Goal: Task Accomplishment & Management: Complete application form

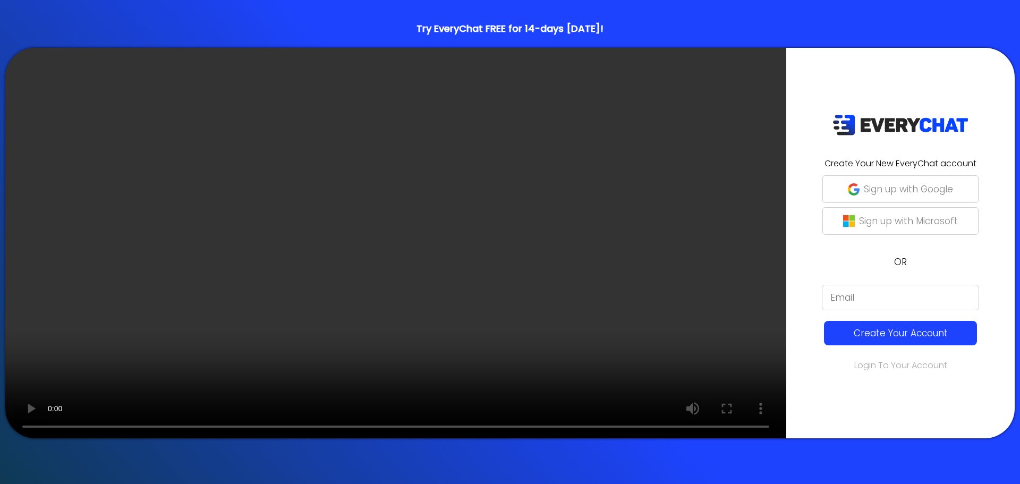
click at [848, 189] on img "button" at bounding box center [854, 189] width 12 height 12
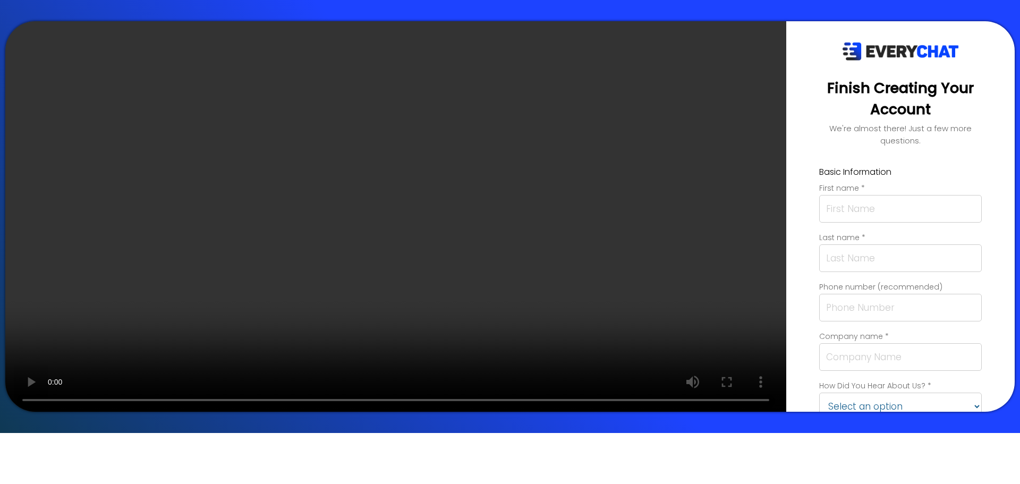
click at [819, 195] on input "text" at bounding box center [900, 209] width 163 height 28
type input "[PERSON_NAME]"
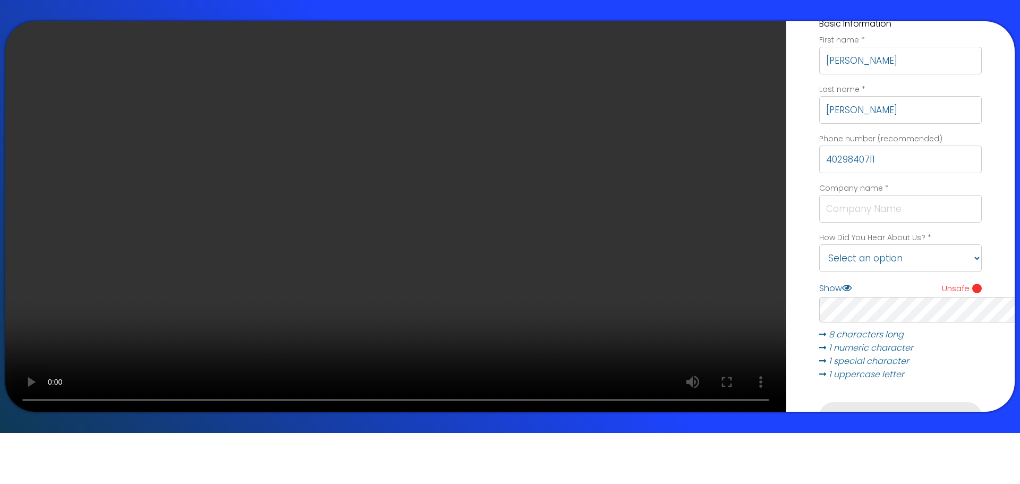
scroll to position [159, 0]
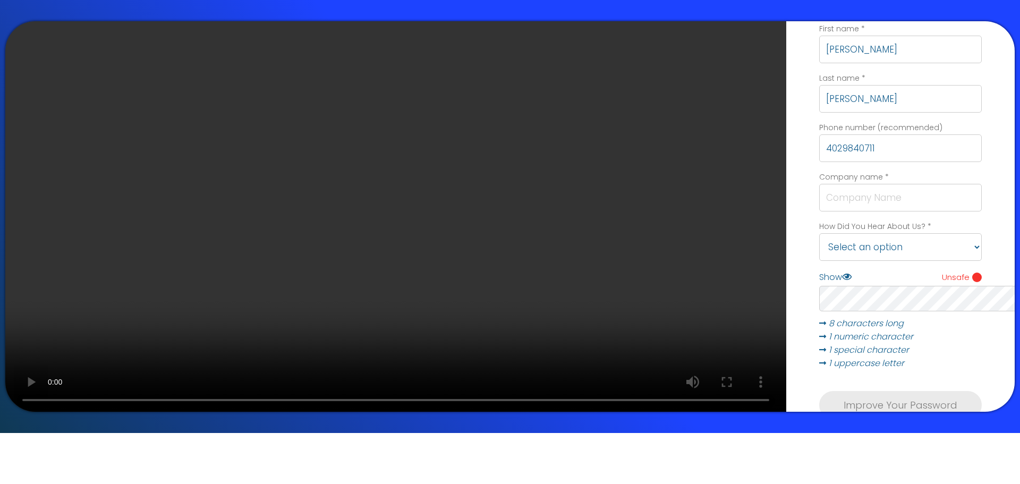
type input "4029840711"
click at [819, 184] on input "text" at bounding box center [900, 198] width 163 height 28
type input "yARDWORX lAWN AND lANDSCAPE"
drag, startPoint x: 646, startPoint y: 157, endPoint x: 453, endPoint y: 162, distance: 192.9
click at [786, 162] on div "Finish Creating Your Account We're almost there! Just a few more questions. Bas…" at bounding box center [900, 216] width 228 height 390
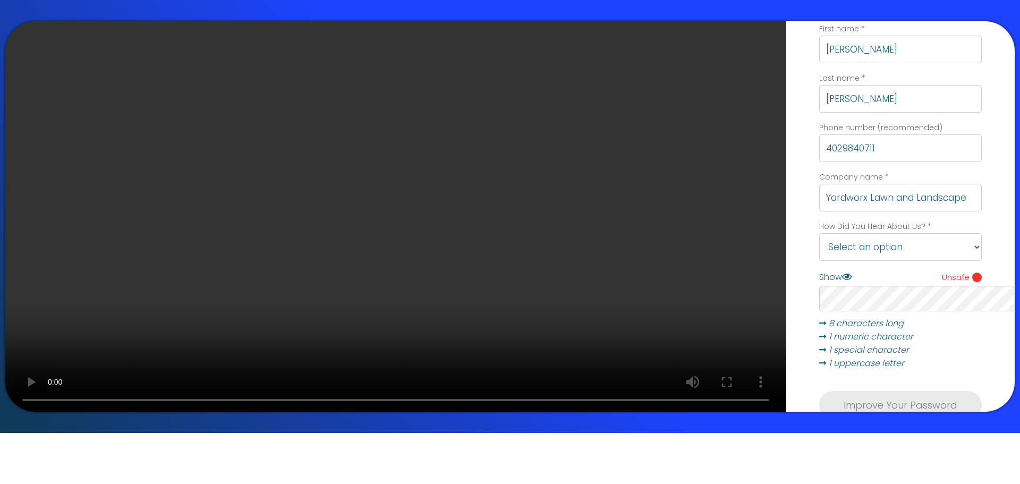
type input "Yardworx Lawn and Landscape"
click at [819, 233] on select "Select an option Friend/Colleague Conference/Event Google Search Facebook YouTu…" at bounding box center [900, 247] width 163 height 28
select select "Facebook"
click at [819, 233] on select "Select an option Friend/Colleague Conference/Event Google Search Facebook YouTu…" at bounding box center [900, 247] width 163 height 28
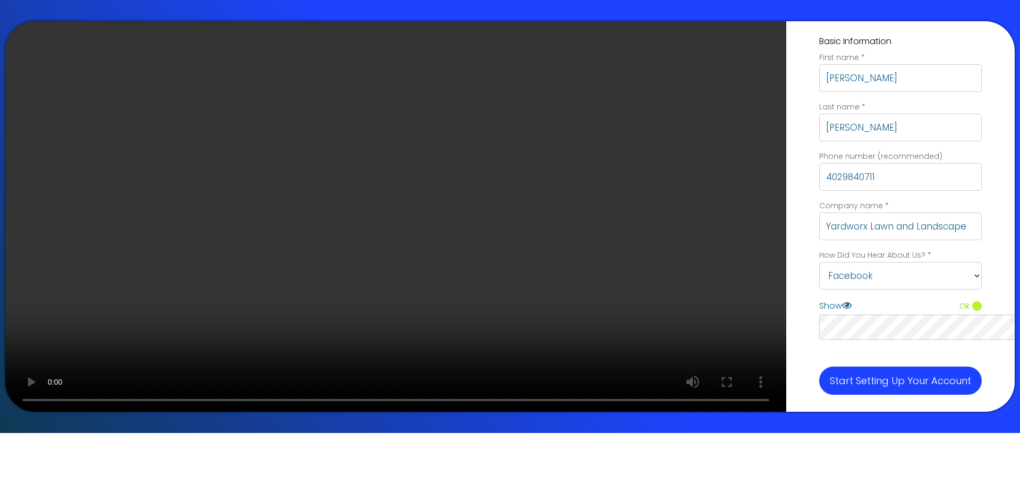
scroll to position [117, 0]
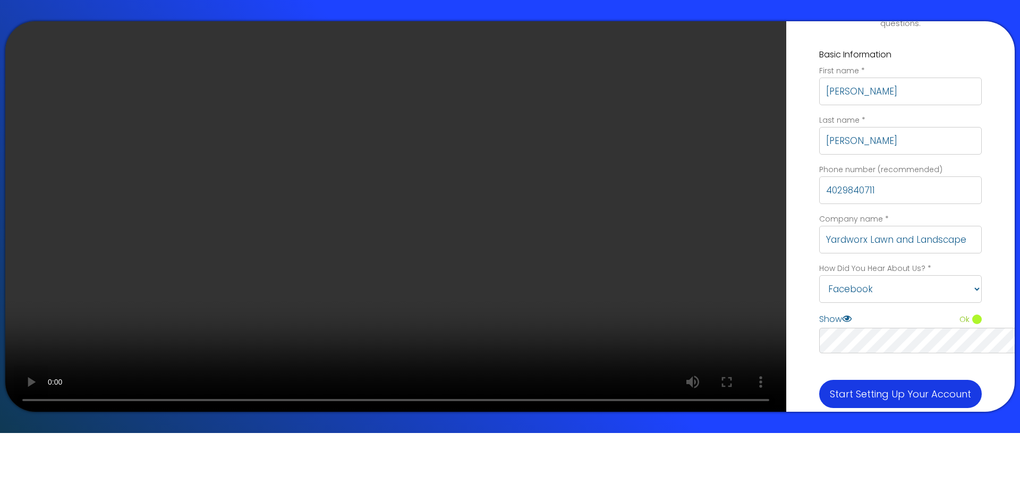
click at [824, 387] on p "Start Setting Up Your Account" at bounding box center [900, 394] width 152 height 14
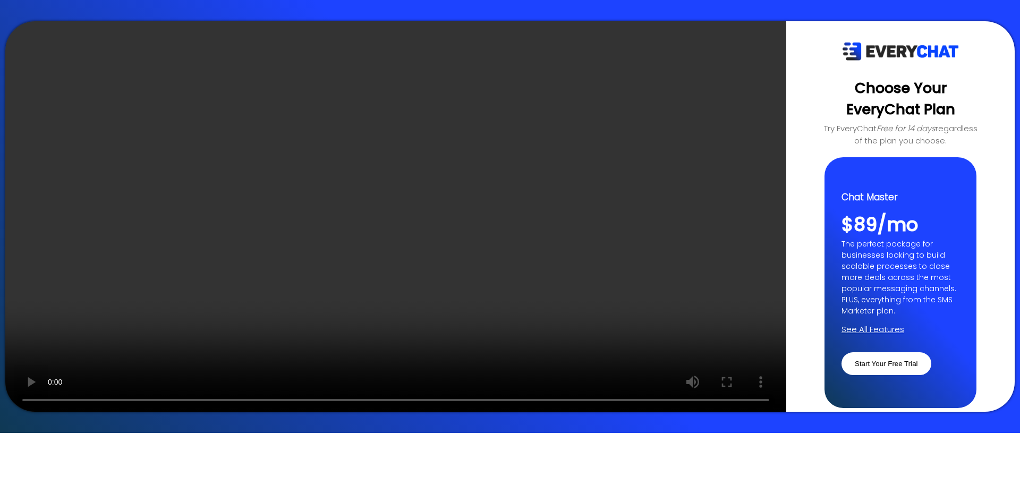
click at [841, 352] on input "Start Your Free Trial" at bounding box center [886, 363] width 90 height 23
type input "Loading..."
